Goal: Task Accomplishment & Management: Use online tool/utility

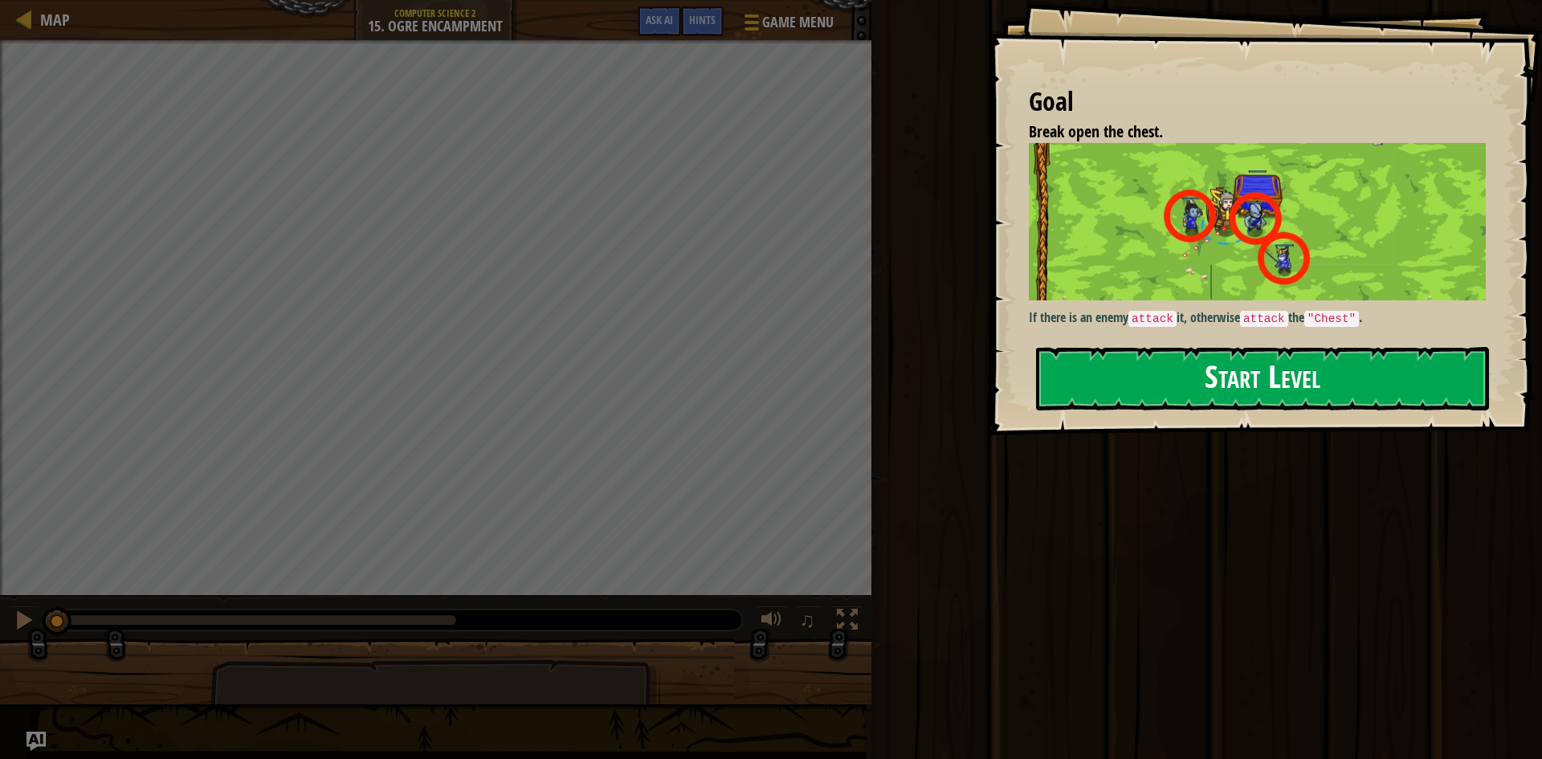
click at [1250, 373] on button "Start Level" at bounding box center [1262, 378] width 453 height 63
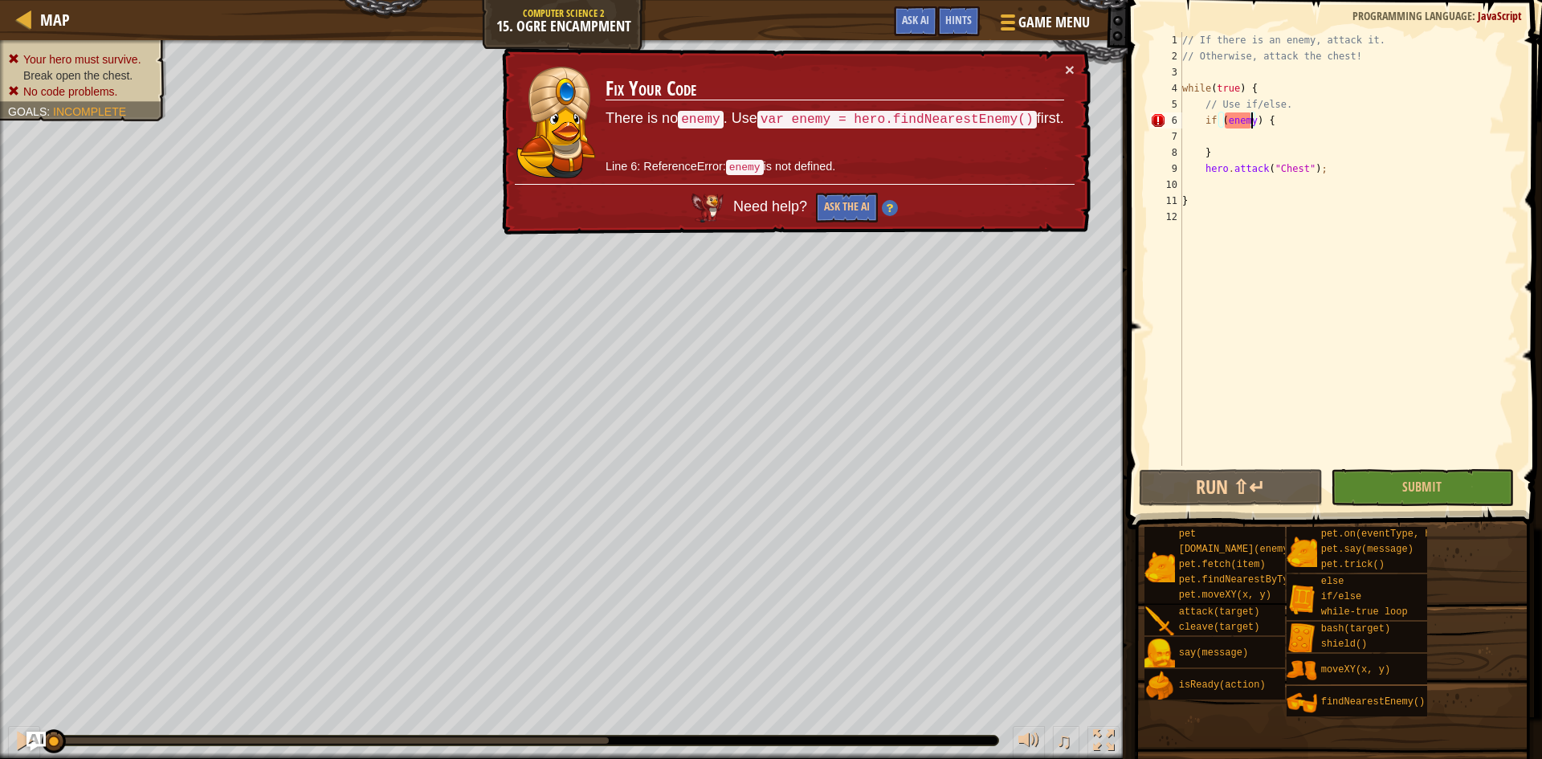
click at [1249, 124] on div "// If there is an enemy, attack it. // Otherwise, attack the chest! while ( tru…" at bounding box center [1348, 265] width 339 height 466
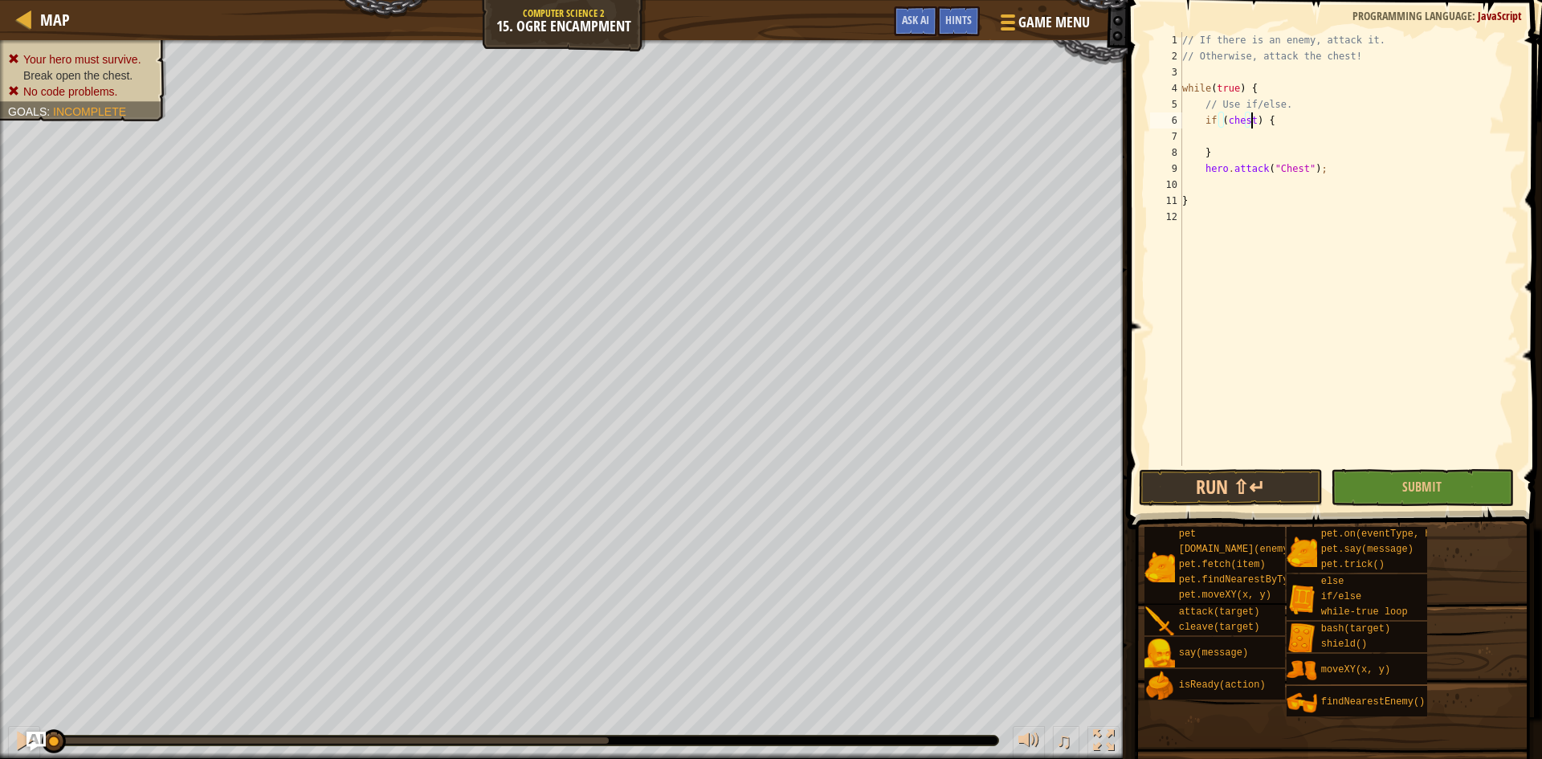
scroll to position [7, 6]
click at [1445, 487] on button "Submit" at bounding box center [1423, 487] width 184 height 37
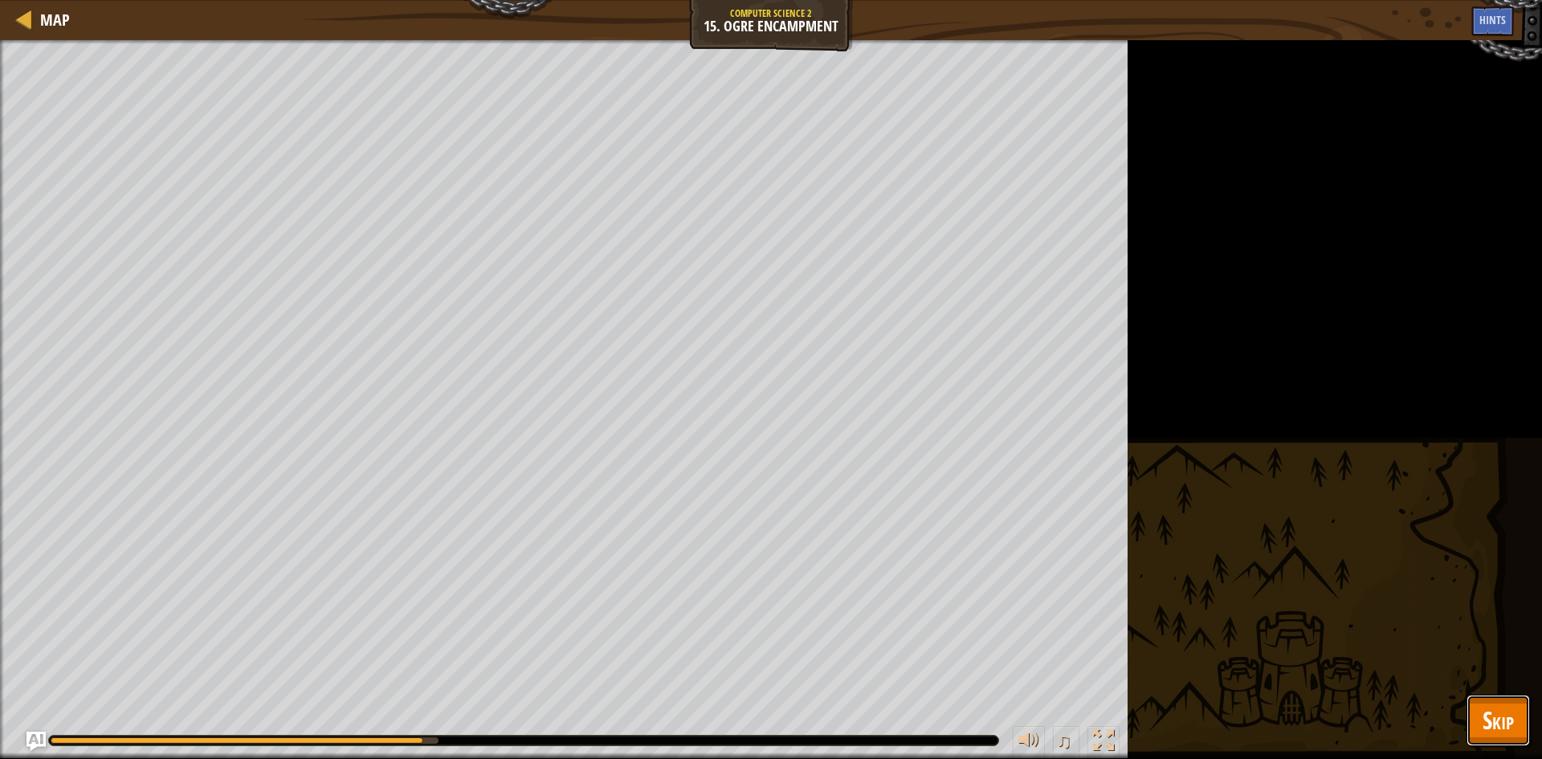
click at [1480, 723] on button "Skip" at bounding box center [1497, 720] width 63 height 51
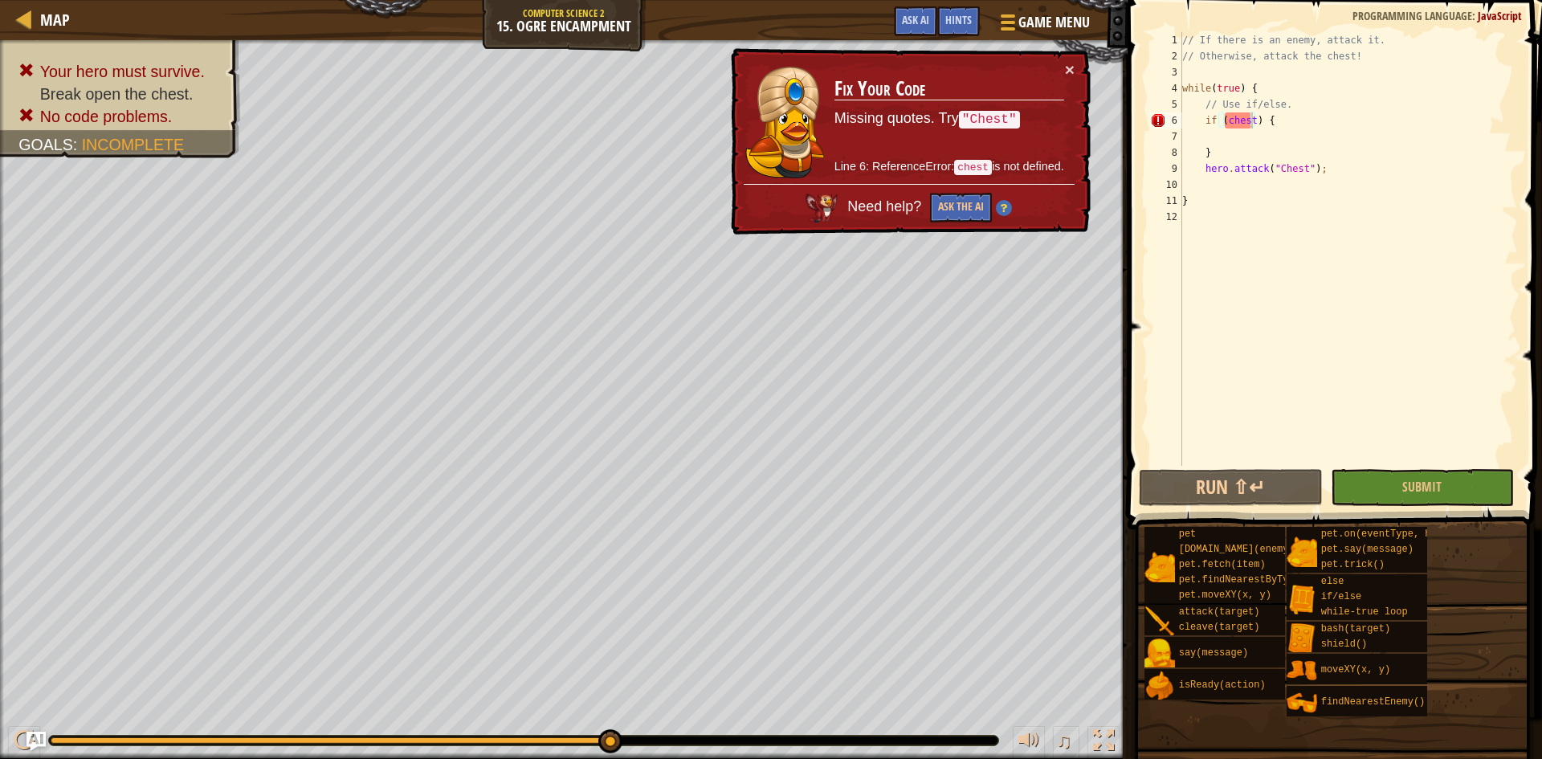
type textarea "// Use if/else."
click at [1249, 109] on div "// If there is an enemy, attack it. // Otherwise, attack the chest! while ( tru…" at bounding box center [1348, 265] width 339 height 466
click at [1252, 131] on div "// If there is an enemy, attack it. // Otherwise, attack the chest! while ( tru…" at bounding box center [1348, 265] width 339 height 466
click at [1248, 117] on div "// If there is an enemy, attack it. // Otherwise, attack the chest! while ( tru…" at bounding box center [1348, 265] width 339 height 466
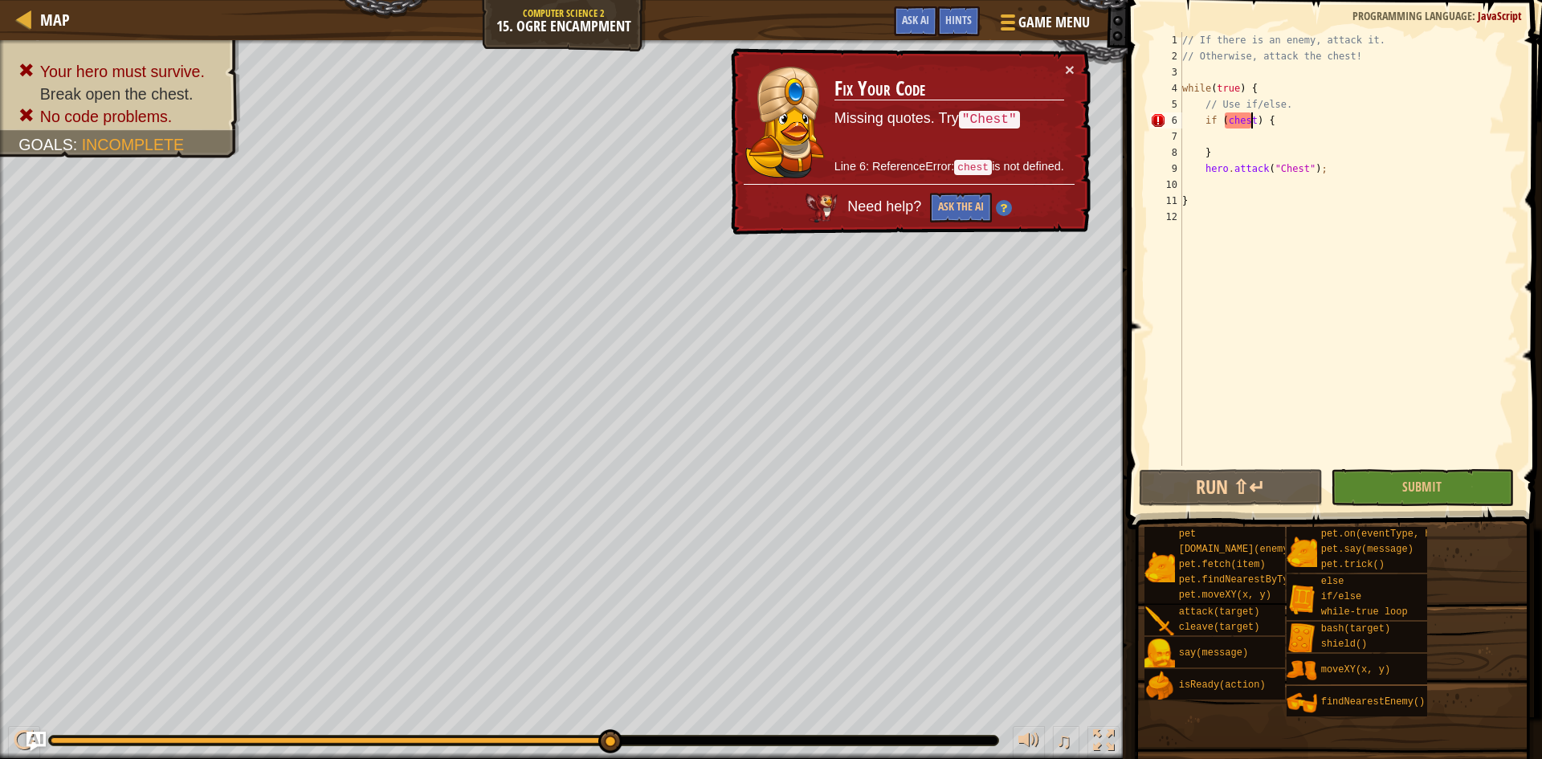
click at [1250, 120] on div "// If there is an enemy, attack it. // Otherwise, attack the chest! while ( tru…" at bounding box center [1348, 265] width 339 height 466
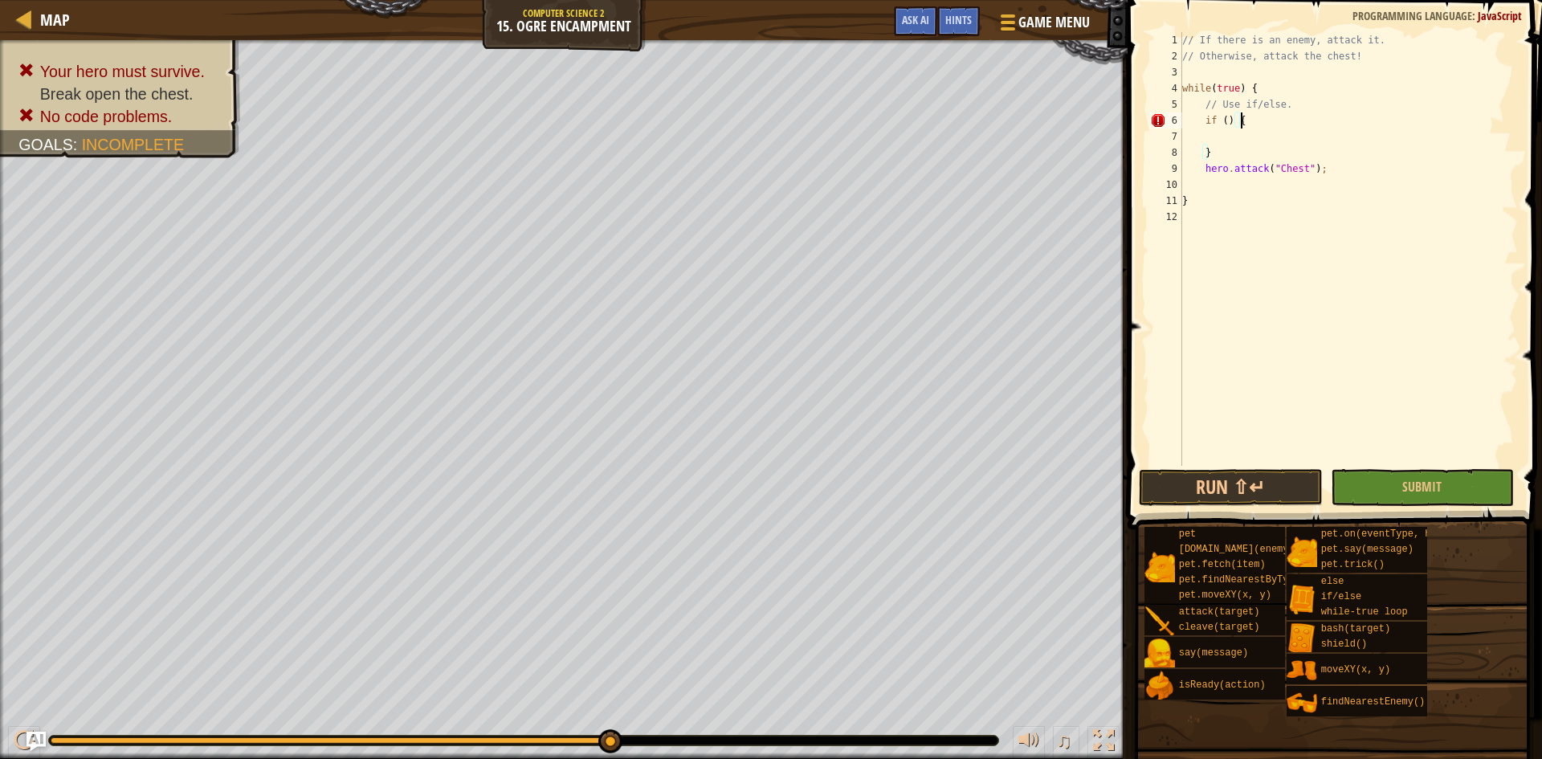
click at [1245, 115] on div "// If there is an enemy, attack it. // Otherwise, attack the chest! while ( tru…" at bounding box center [1348, 265] width 339 height 466
click at [1249, 131] on div "if /else press enter" at bounding box center [1352, 159] width 304 height 58
click at [1261, 120] on div "// If there is an enemy, attack it. // Otherwise, attack the chest! while ( tru…" at bounding box center [1348, 265] width 339 height 466
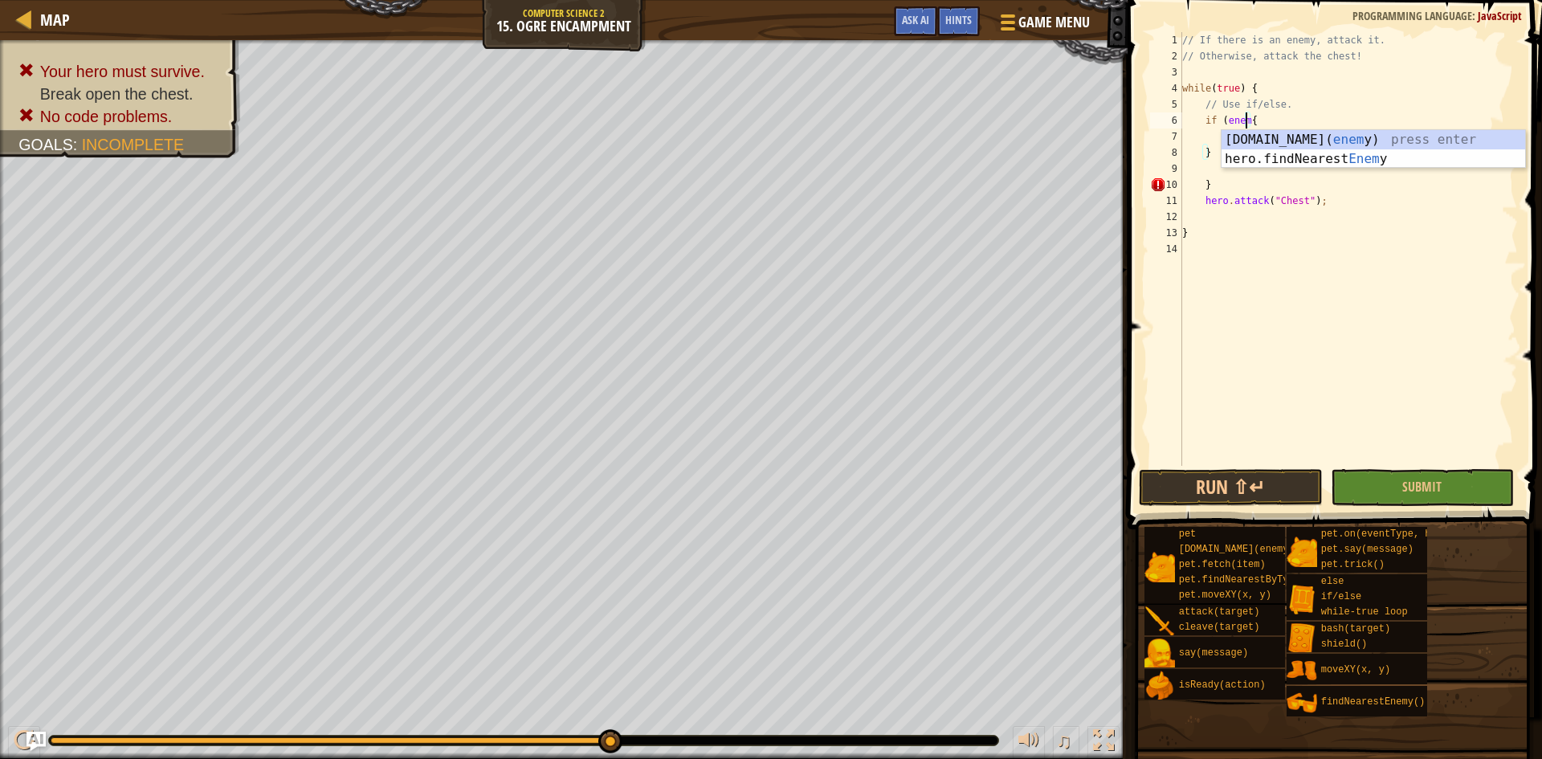
scroll to position [7, 6]
type textarea "if (enemy){"
click at [1204, 135] on div "// If there is an enemy, attack it. // Otherwise, attack the chest! while ( tru…" at bounding box center [1348, 265] width 339 height 466
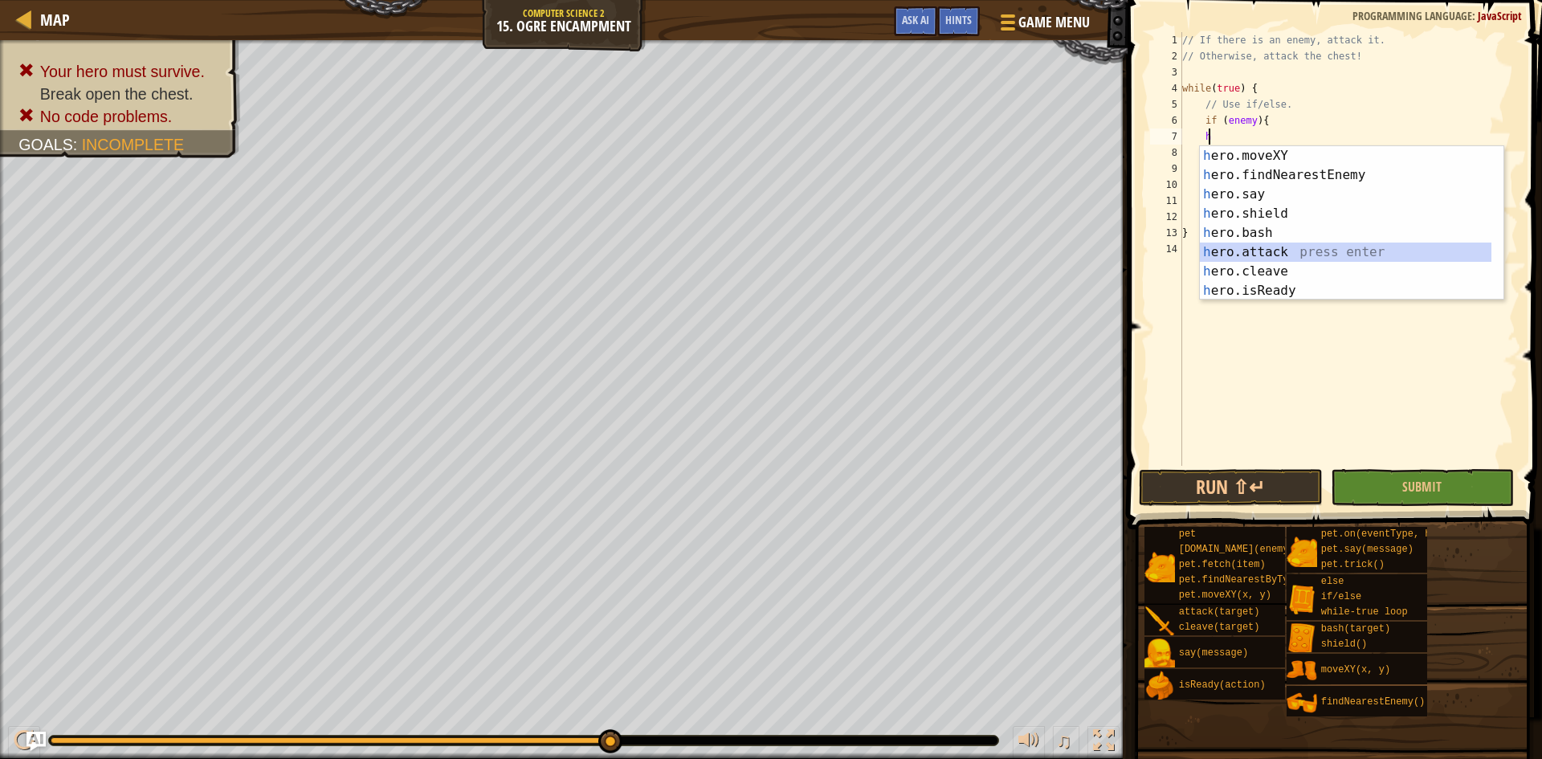
click at [1283, 261] on div "h ero.moveXY press enter h ero.findNearestEnemy press enter h ero.say press ent…" at bounding box center [1352, 242] width 304 height 193
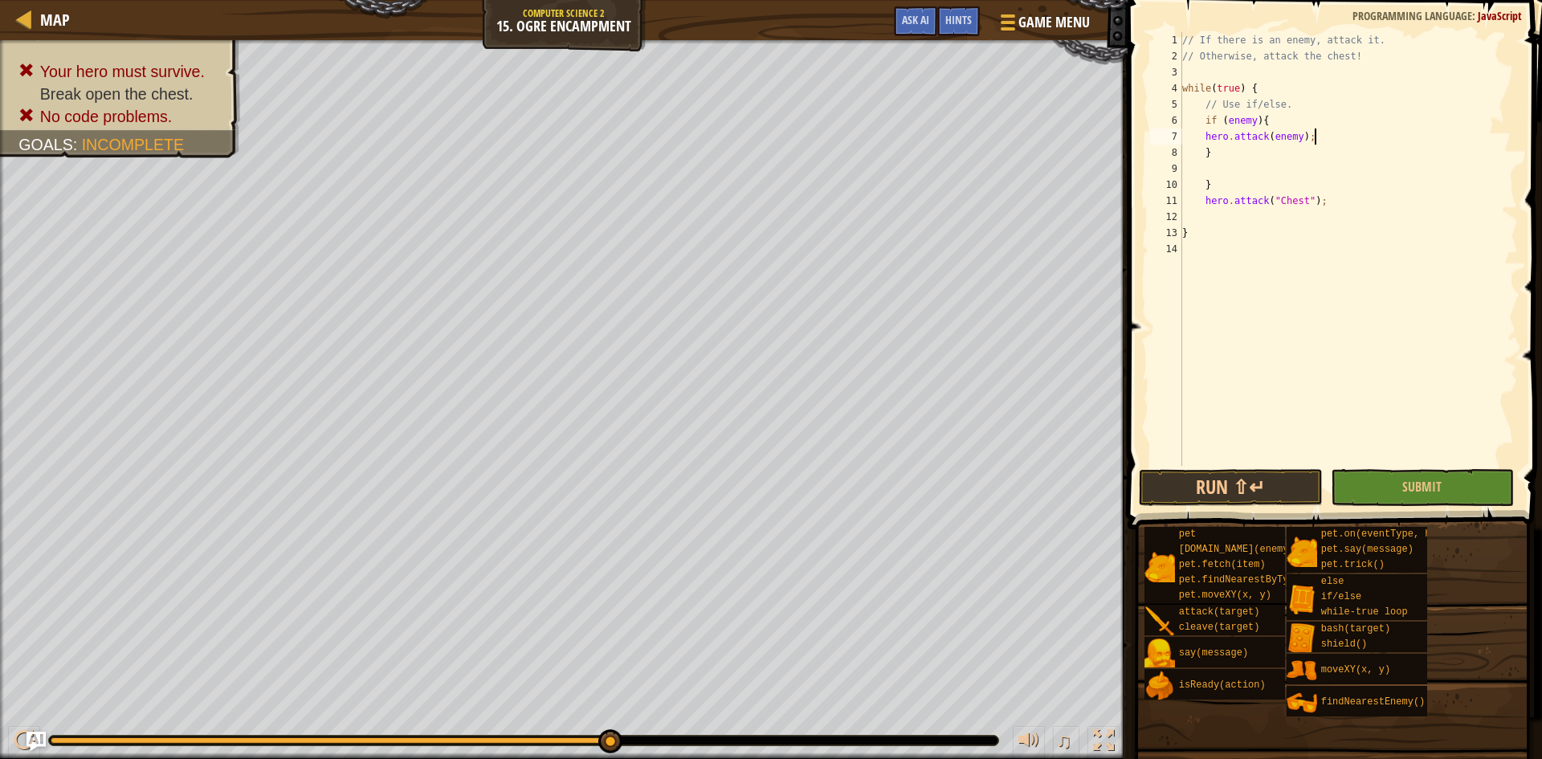
click at [1313, 137] on div "// If there is an enemy, attack it. // Otherwise, attack the chest! while ( tru…" at bounding box center [1348, 265] width 339 height 466
click at [1327, 202] on div "// If there is an enemy, attack it. // Otherwise, attack the chest! while ( tru…" at bounding box center [1348, 265] width 339 height 466
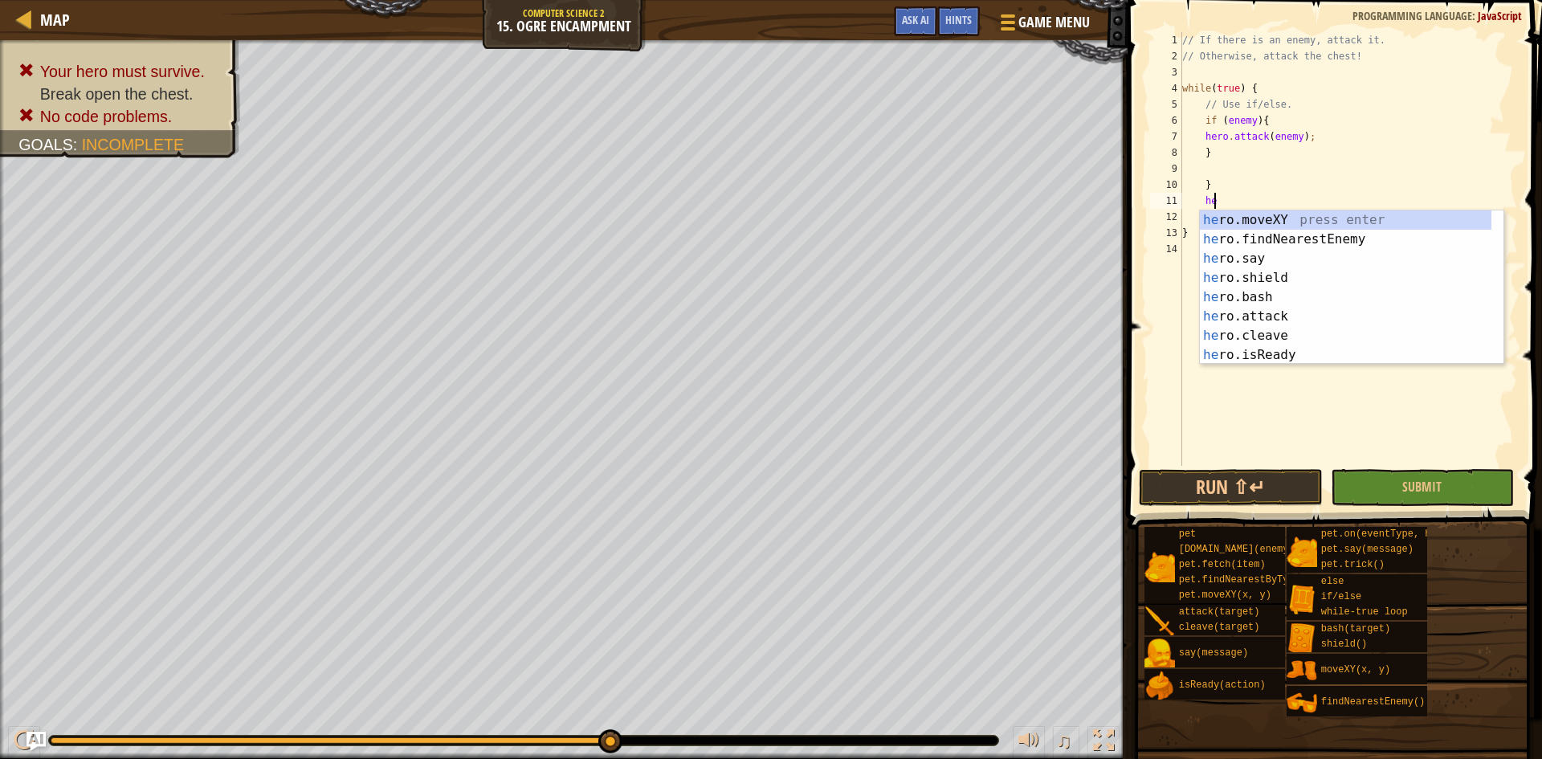
type textarea "h"
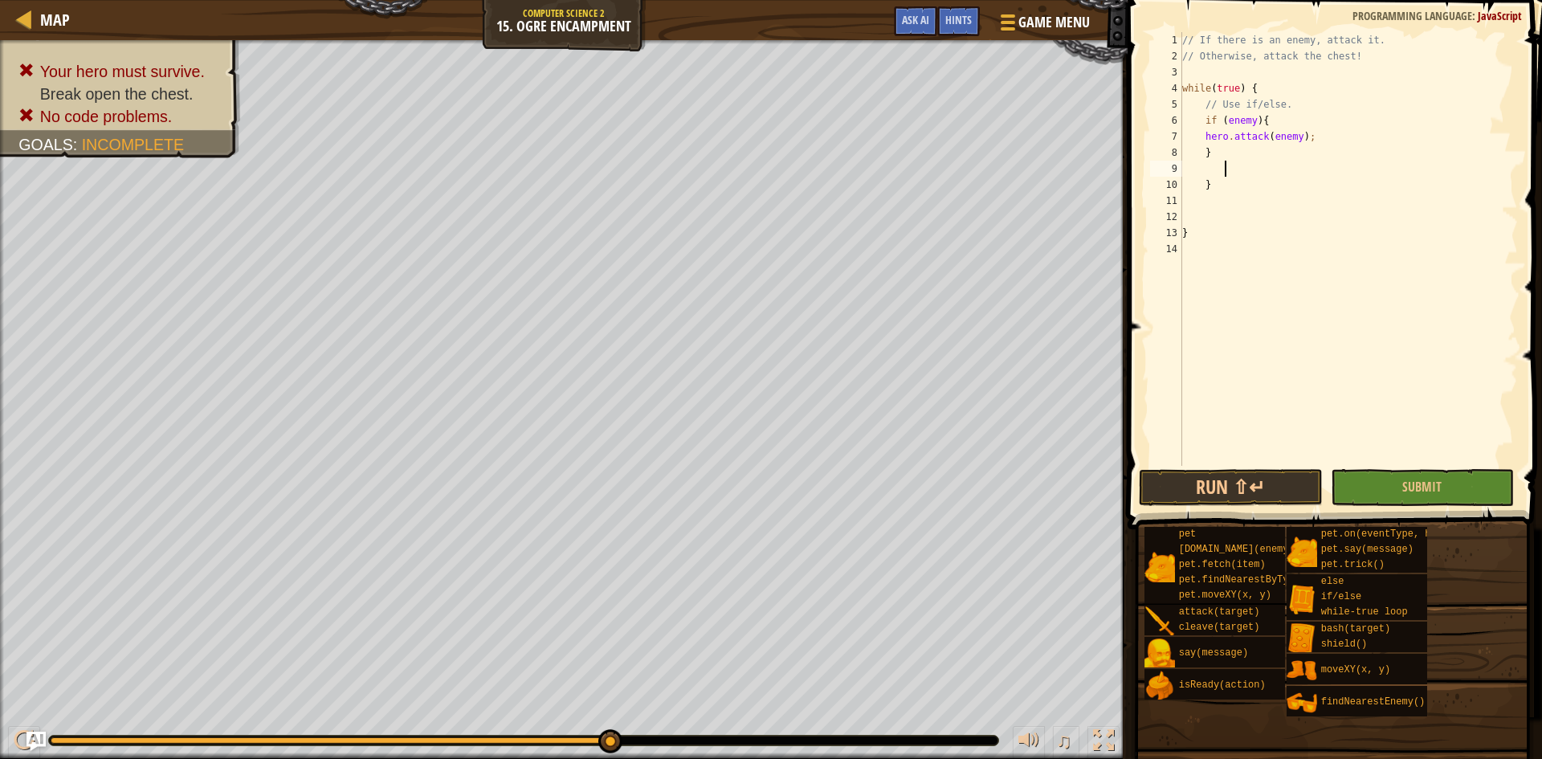
click at [1228, 176] on div "// If there is an enemy, attack it. // Otherwise, attack the chest! while ( tru…" at bounding box center [1348, 265] width 339 height 466
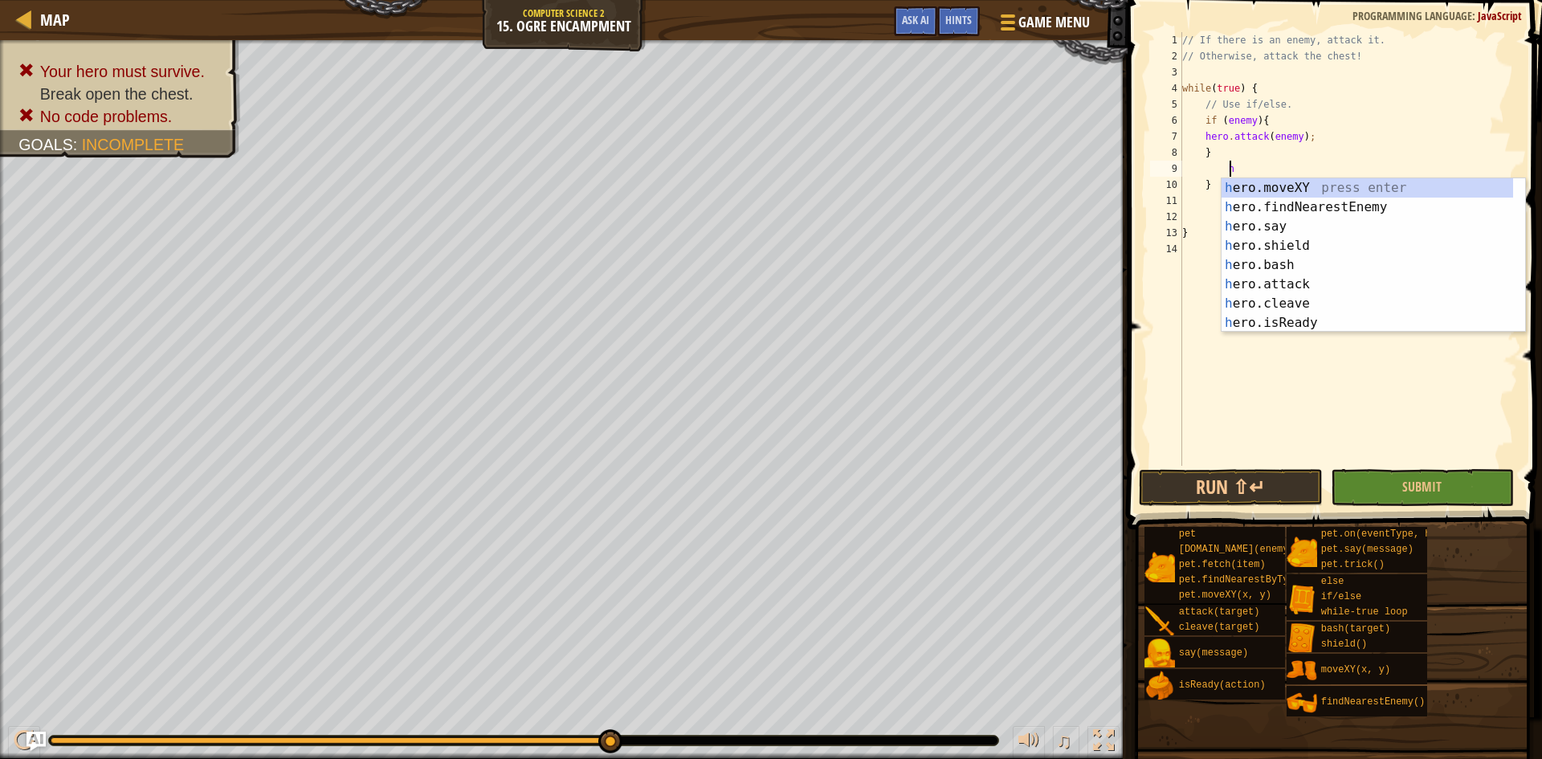
scroll to position [7, 3]
click at [1268, 289] on div "h ero.moveXY press enter h ero.findNearestEnemy press enter h ero.say press ent…" at bounding box center [1366, 274] width 291 height 193
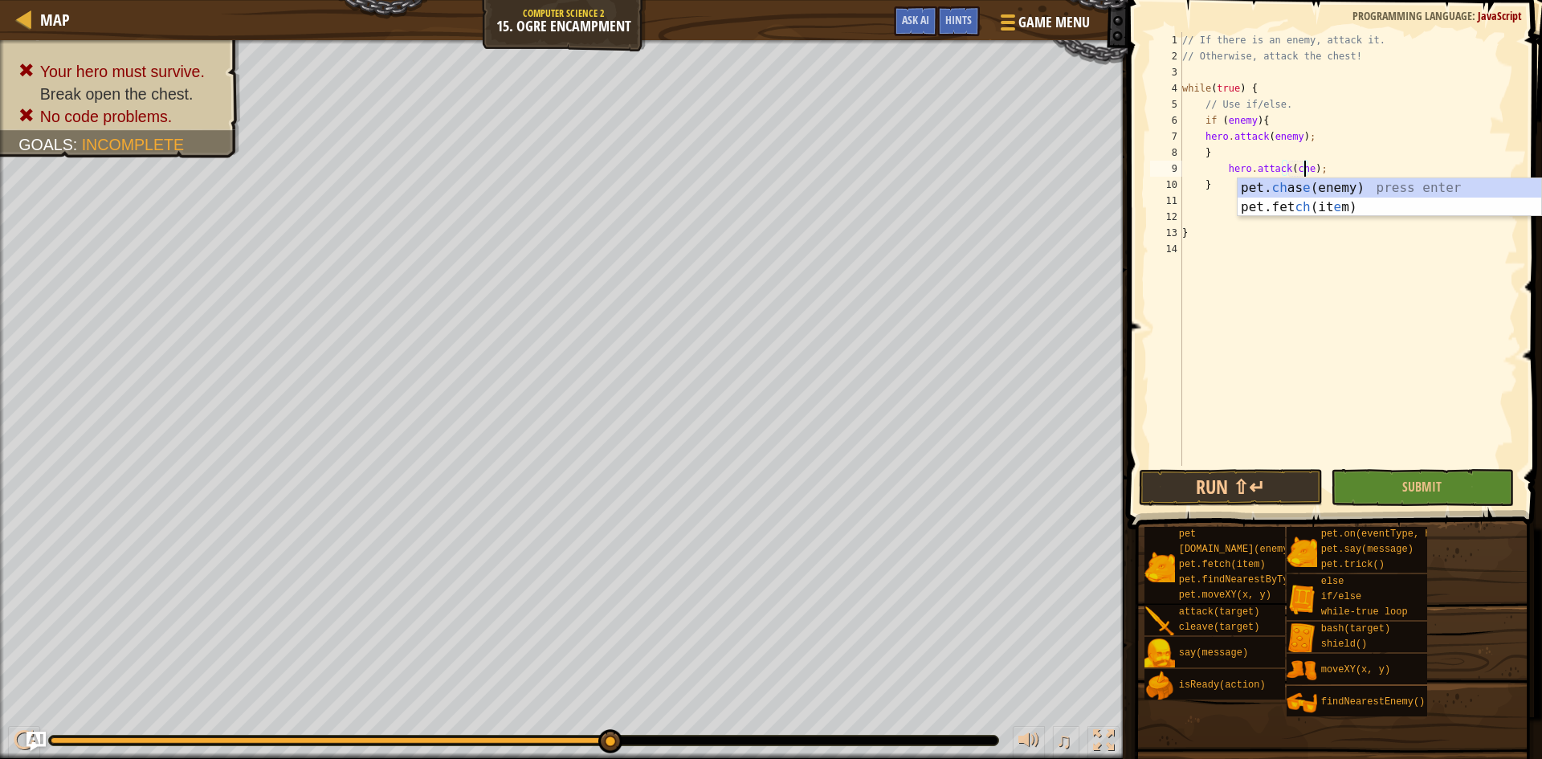
scroll to position [7, 11]
click at [1459, 489] on button "Submit" at bounding box center [1423, 487] width 184 height 37
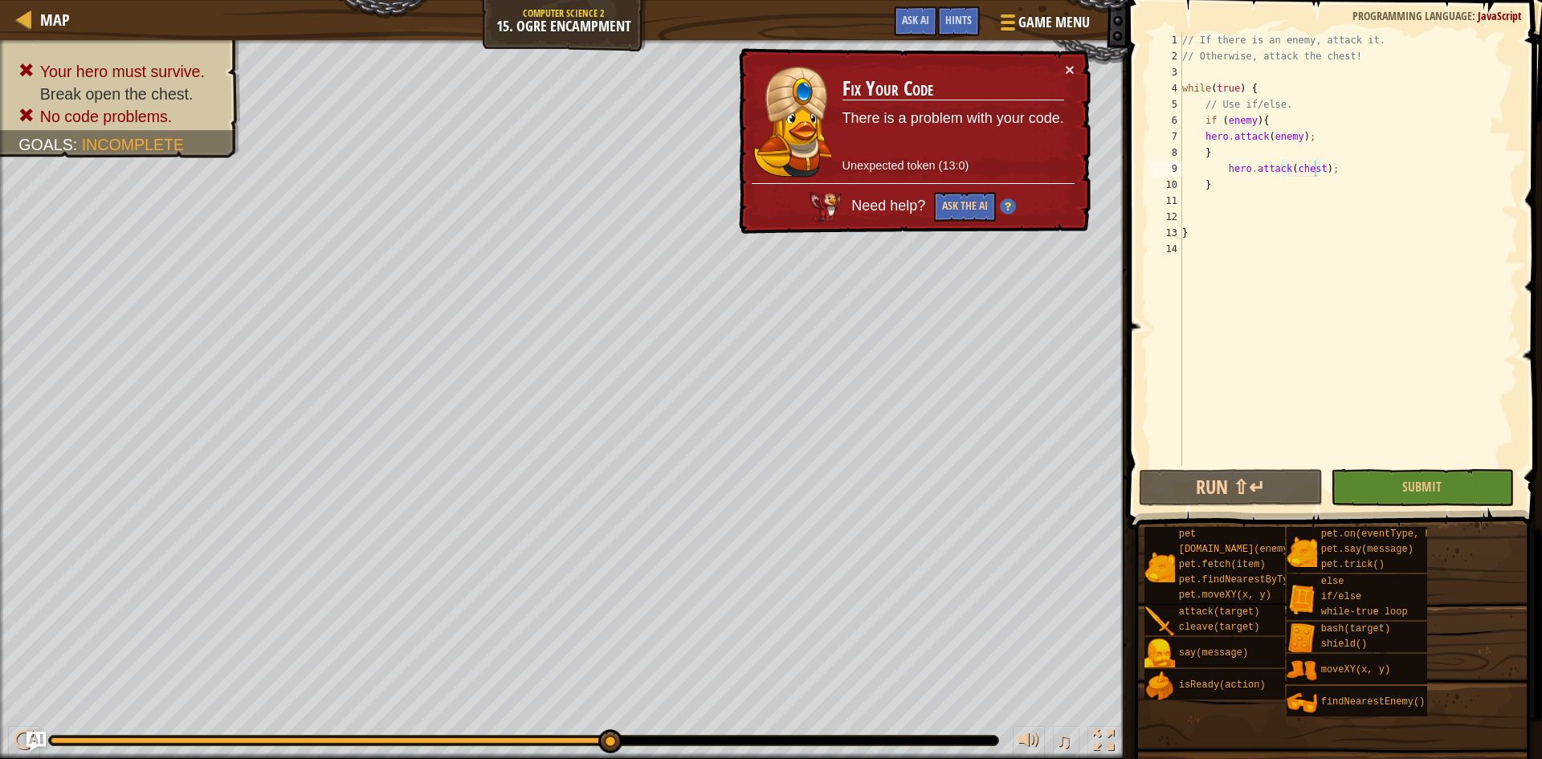
type textarea "}"
click at [1224, 151] on div "// If there is an enemy, attack it. // Otherwise, attack the chest! while ( tru…" at bounding box center [1348, 265] width 339 height 466
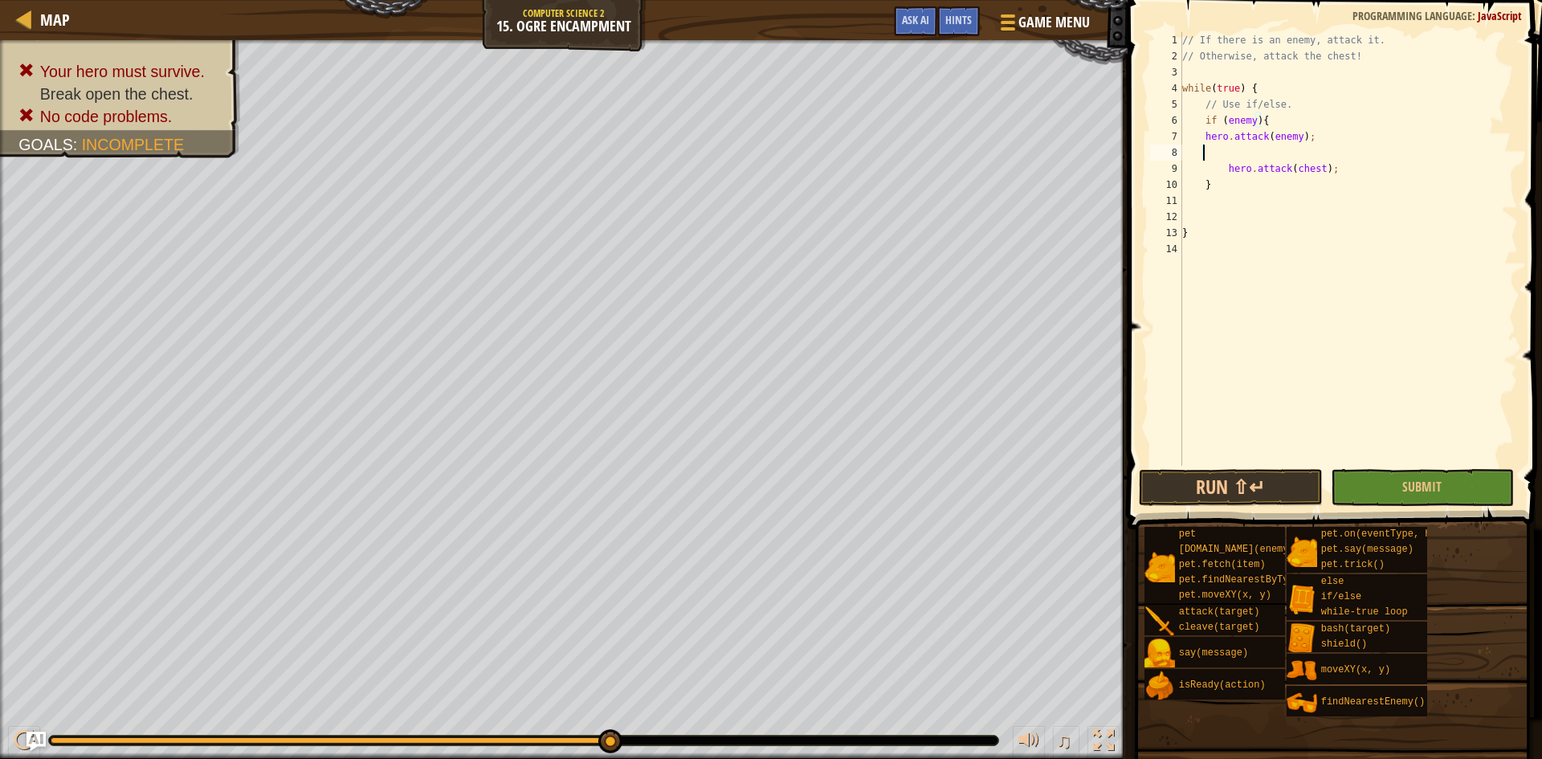
scroll to position [7, 1]
click at [1411, 485] on span "Submit" at bounding box center [1421, 487] width 39 height 18
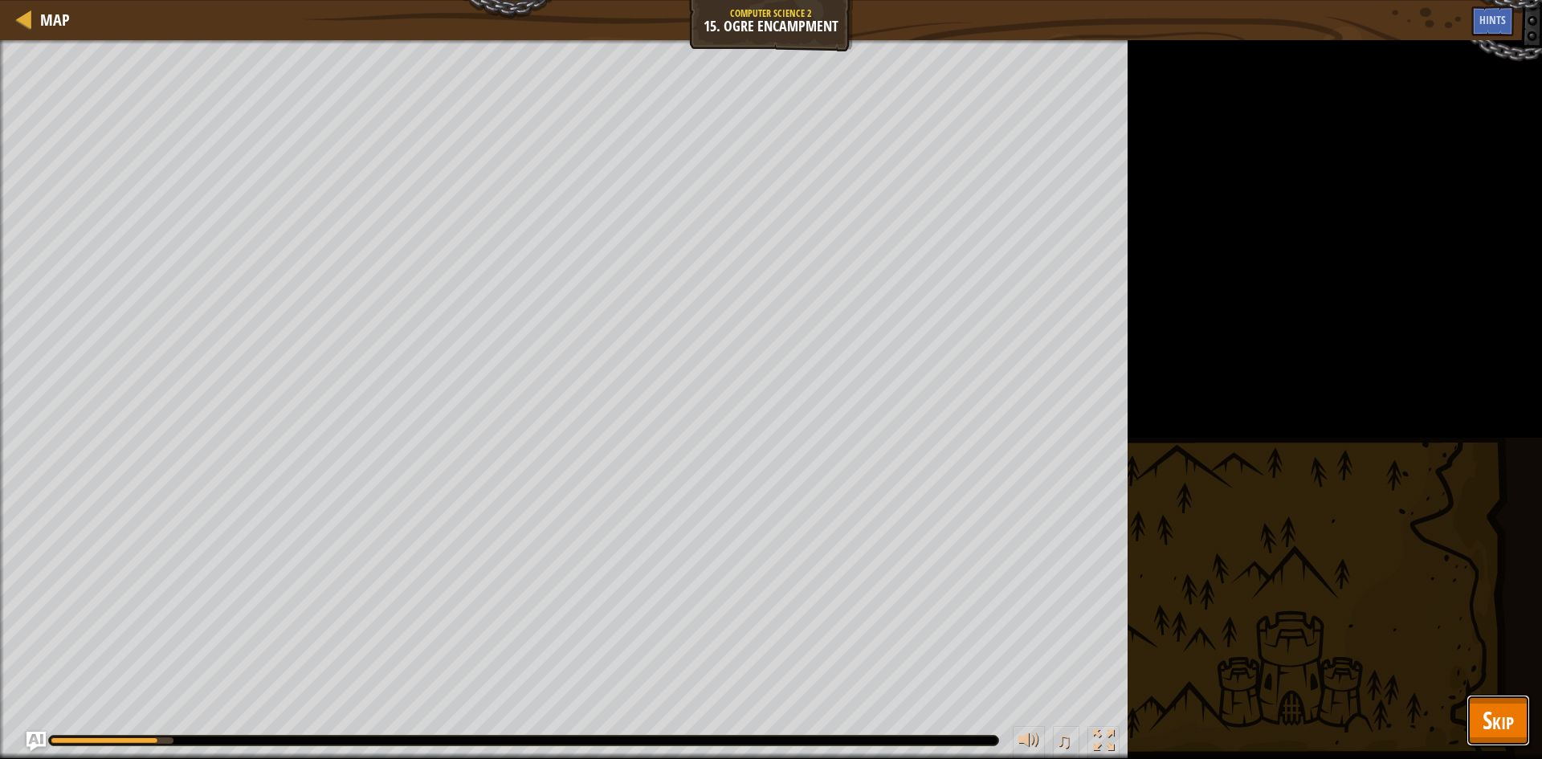
click at [1501, 707] on span "Skip" at bounding box center [1497, 719] width 31 height 33
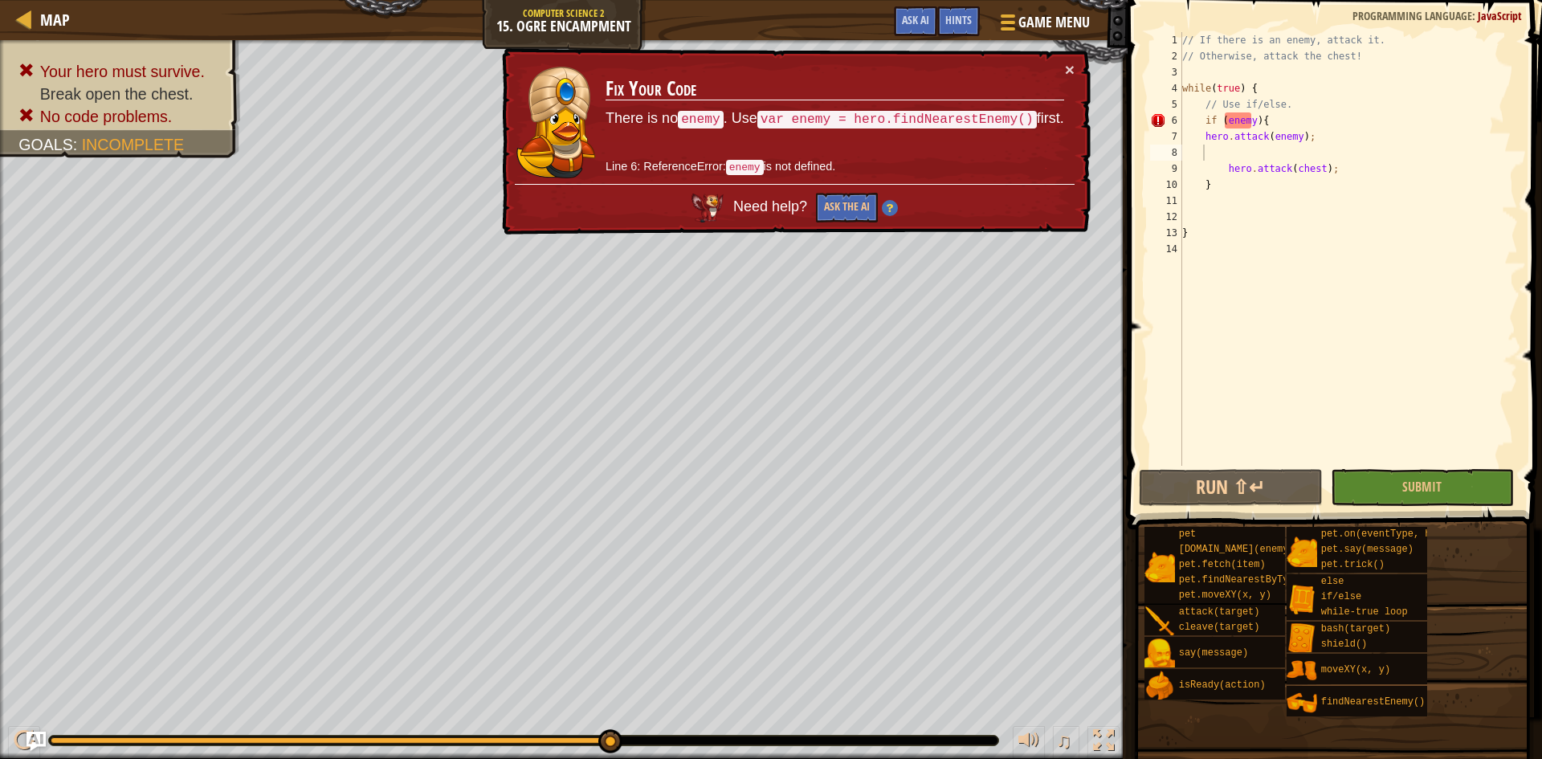
click at [1252, 122] on div "// If there is an enemy, attack it. // Otherwise, attack the chest! while ( tru…" at bounding box center [1348, 265] width 339 height 466
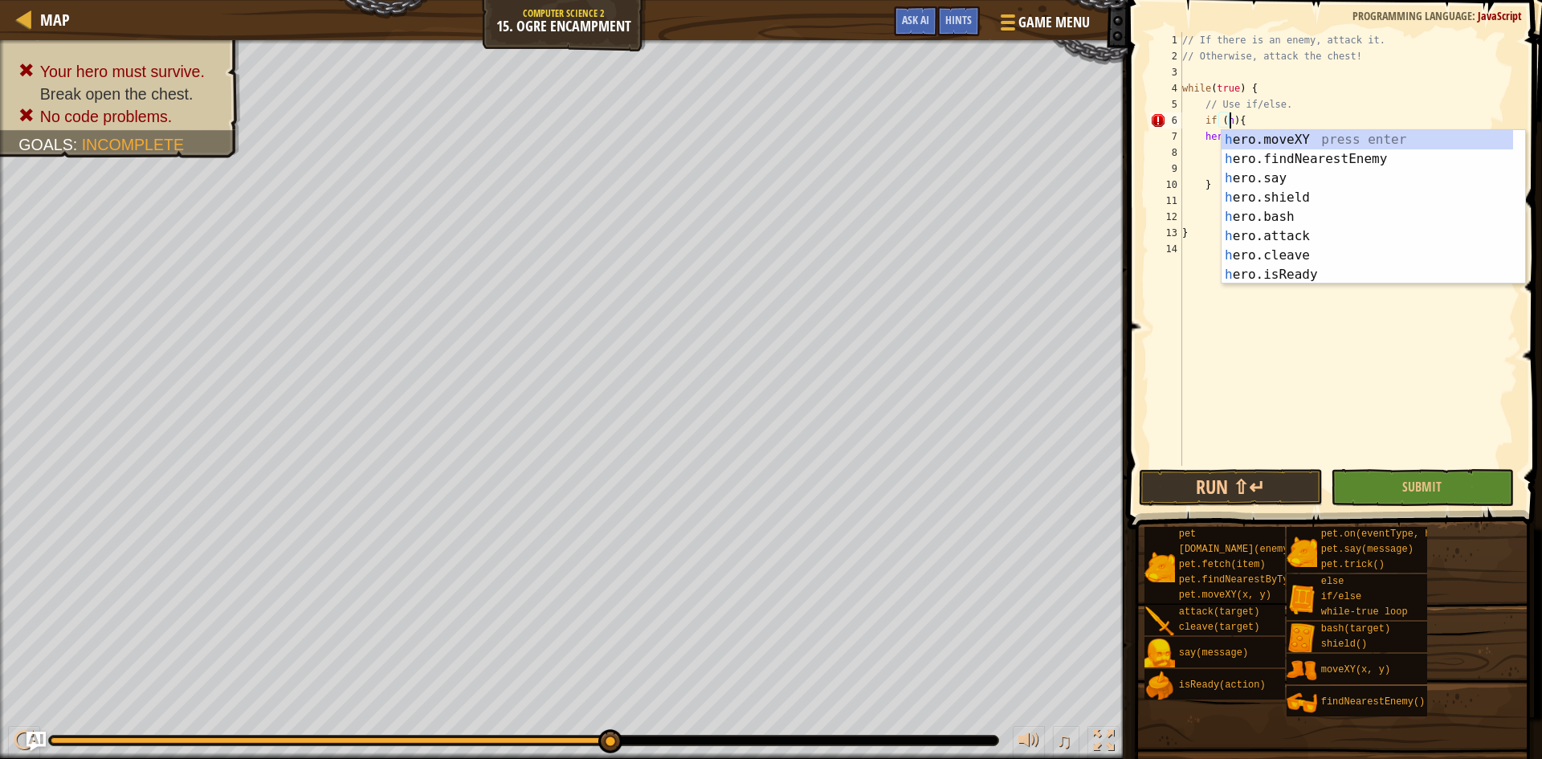
scroll to position [7, 4]
click at [1295, 152] on div "h ero.moveXY press enter h ero.findNearestEnemy press enter h ero.say press ent…" at bounding box center [1366, 226] width 291 height 193
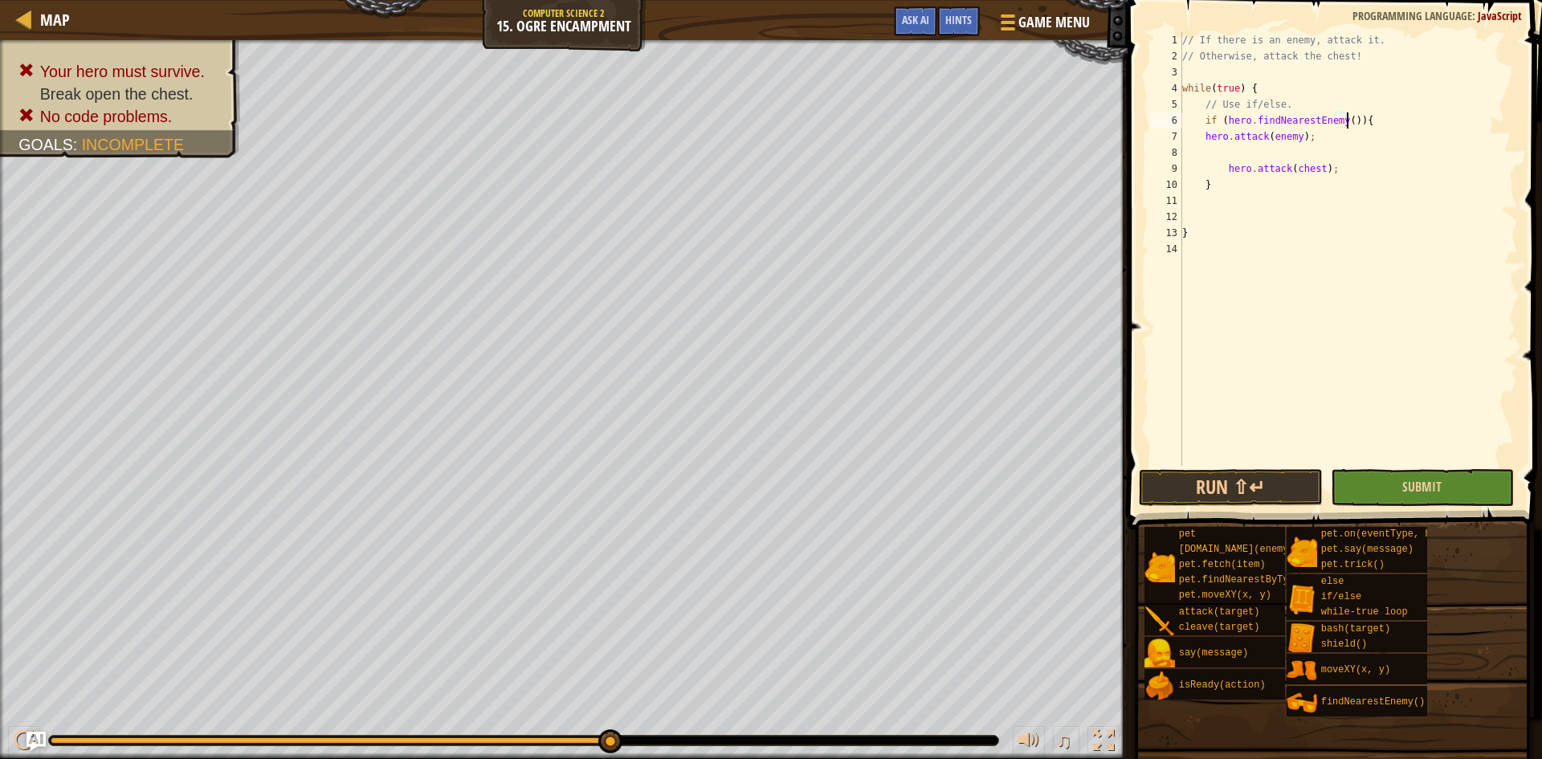
type textarea "if (hero.findNearestEnemy()){"
click at [1435, 498] on button "Submit" at bounding box center [1423, 487] width 184 height 37
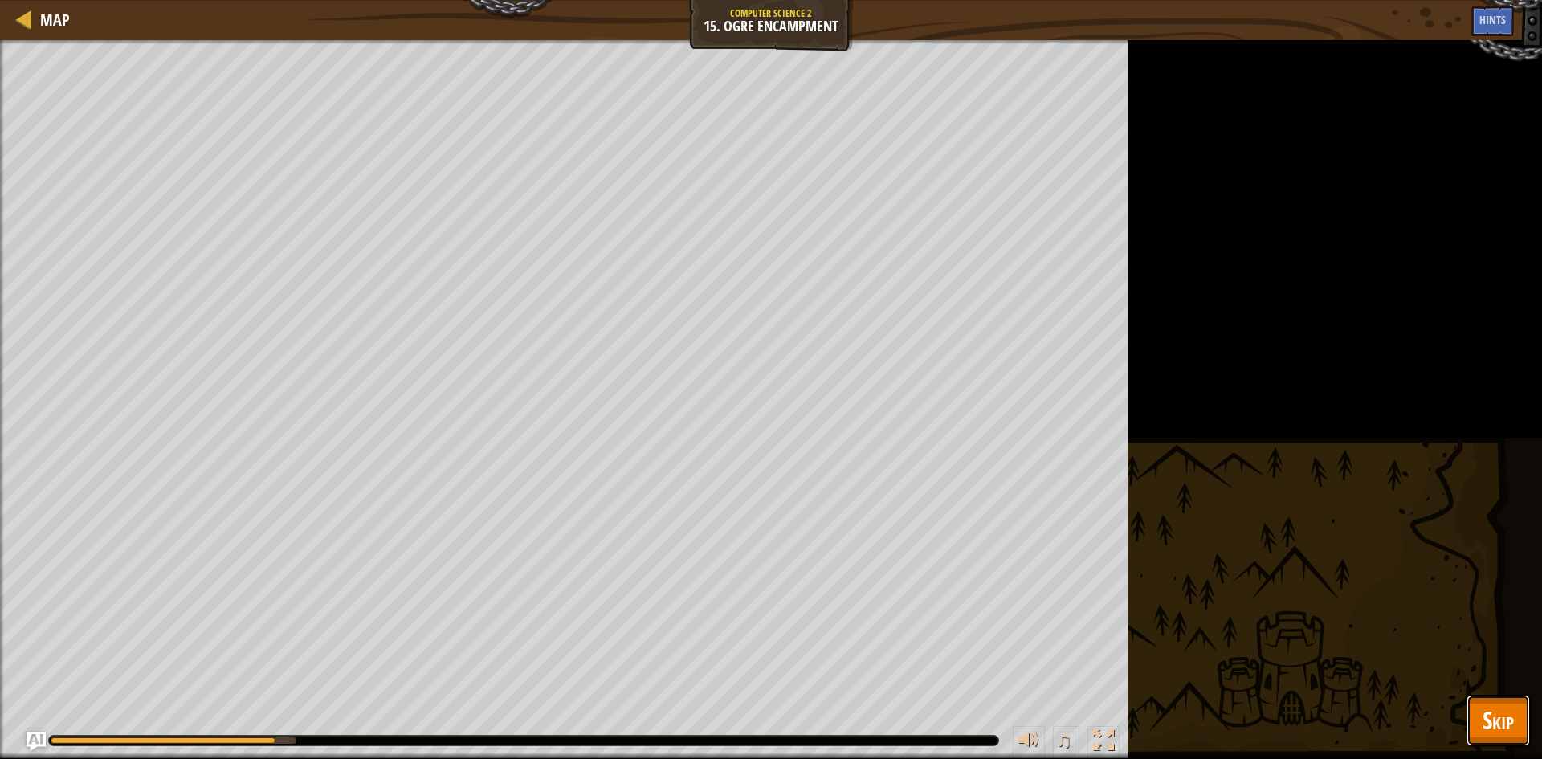
click at [1516, 736] on button "Skip" at bounding box center [1497, 720] width 63 height 51
